Goal: Task Accomplishment & Management: Manage account settings

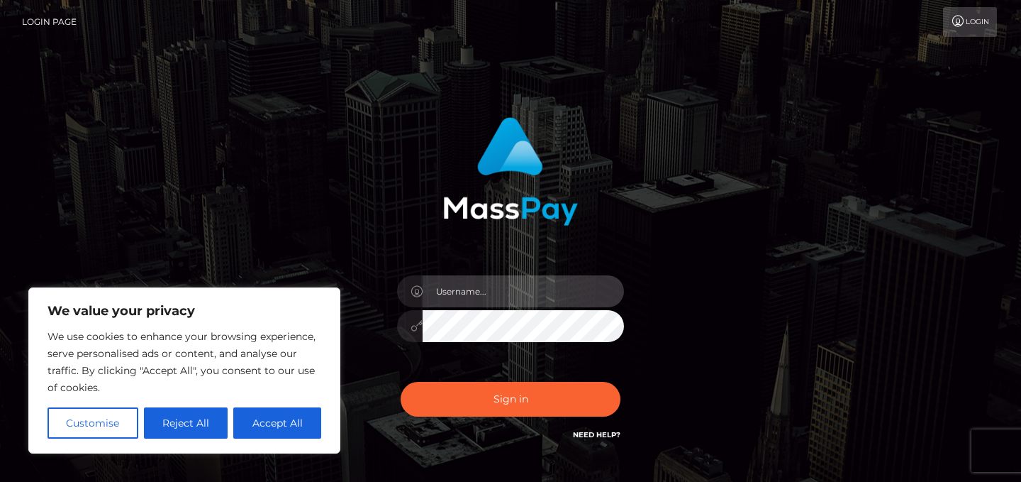
type input "[PERSON_NAME][EMAIL_ADDRESS][DOMAIN_NAME]"
click at [419, 323] on div at bounding box center [510, 324] width 227 height 28
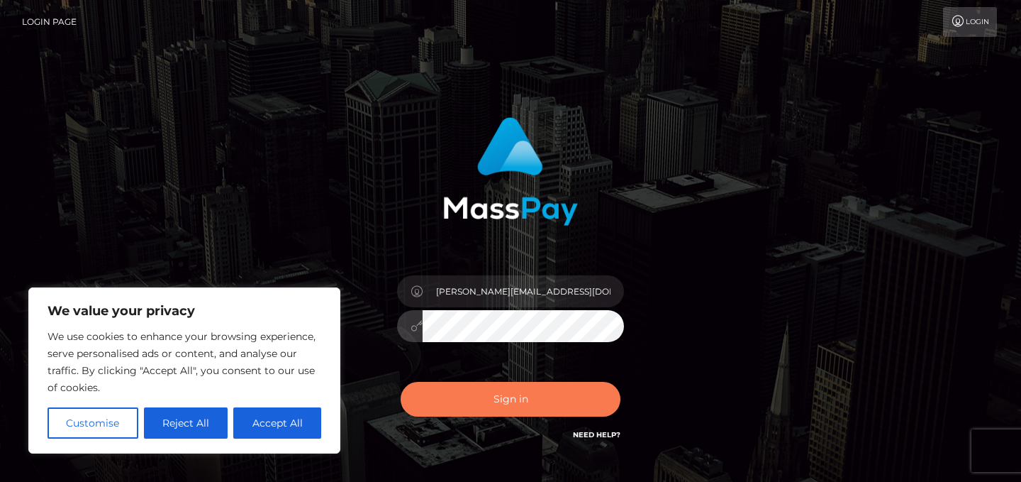
click at [470, 403] on button "Sign in" at bounding box center [511, 399] width 220 height 35
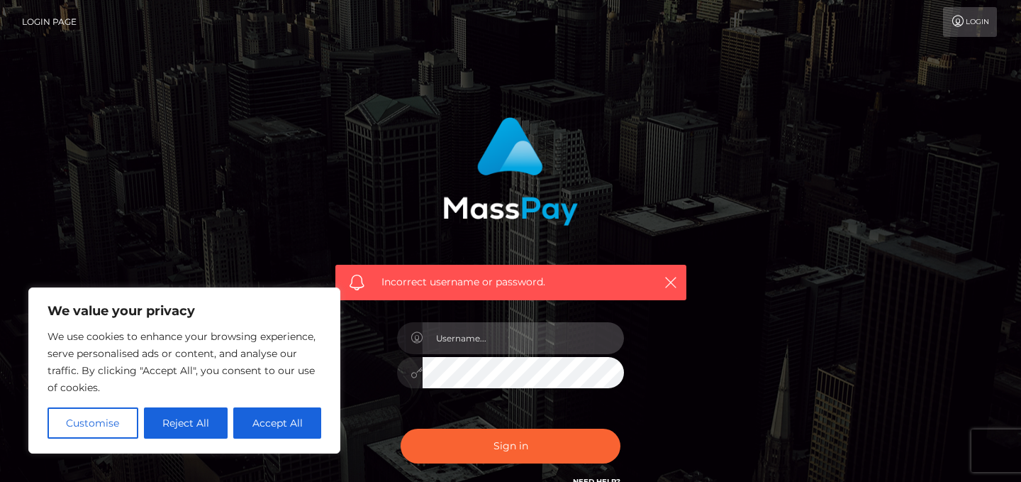
type input "[PERSON_NAME][EMAIL_ADDRESS][DOMAIN_NAME]"
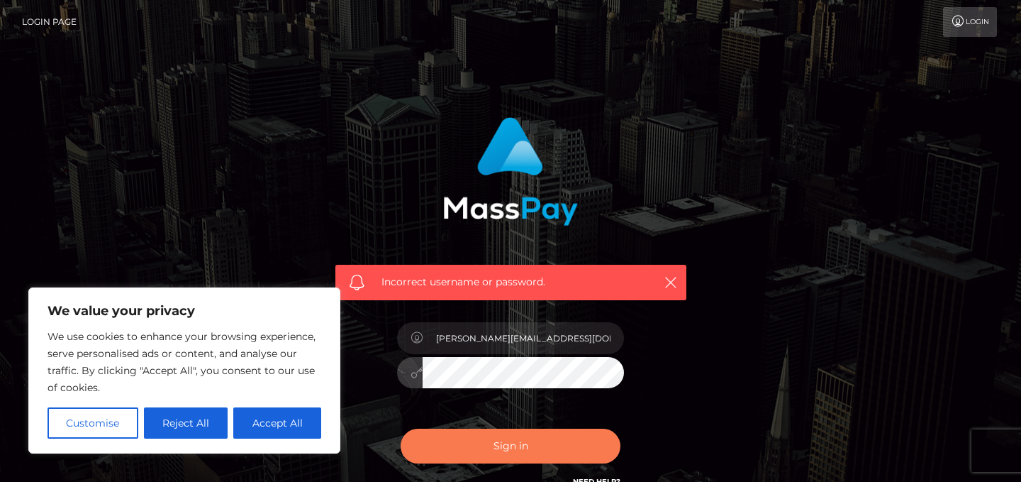
click at [497, 459] on button "Sign in" at bounding box center [511, 445] width 220 height 35
